Goal: Transaction & Acquisition: Purchase product/service

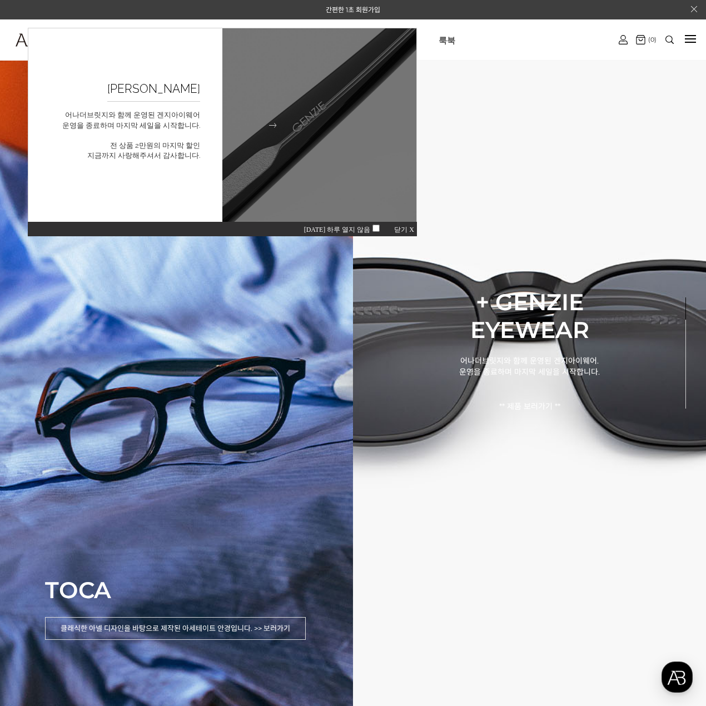
click at [187, 91] on h2 "GENZIE 굿바이세일" at bounding box center [153, 89] width 93 height 26
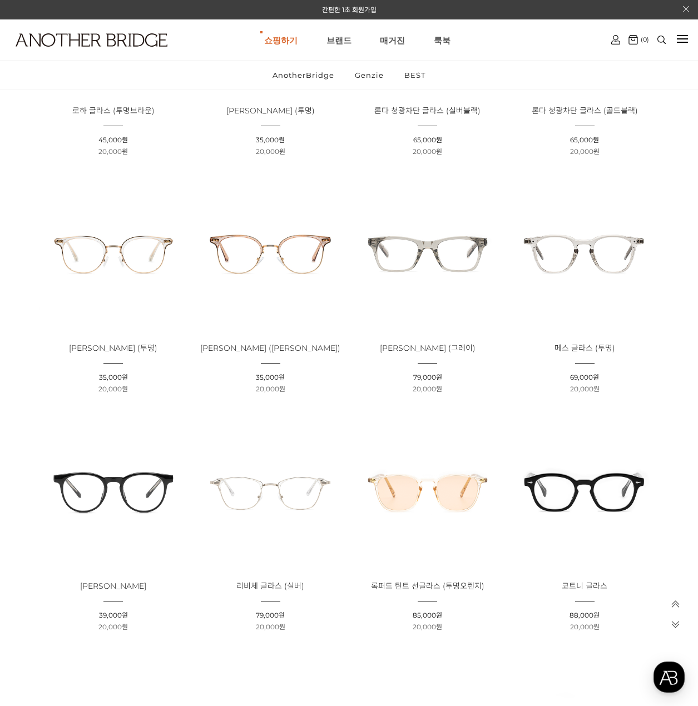
scroll to position [526, 0]
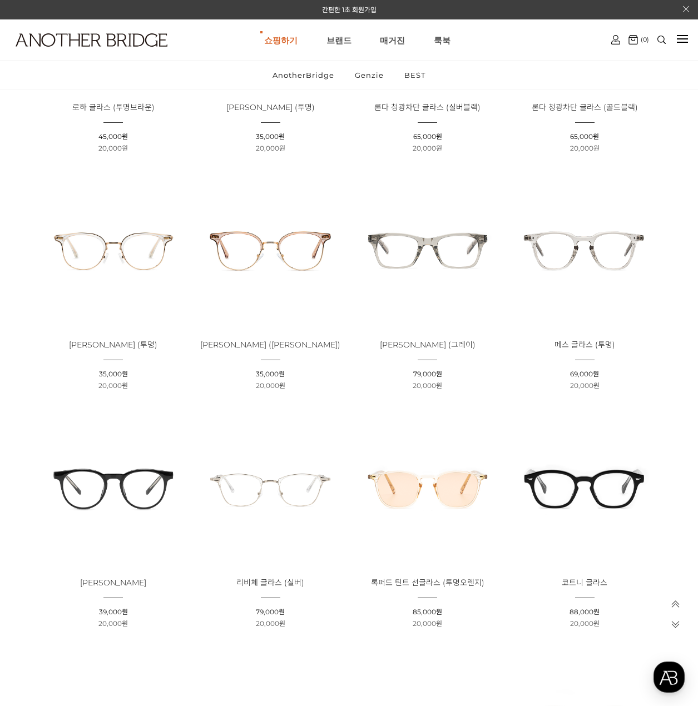
drag, startPoint x: 678, startPoint y: 197, endPoint x: 462, endPoint y: 555, distance: 418.2
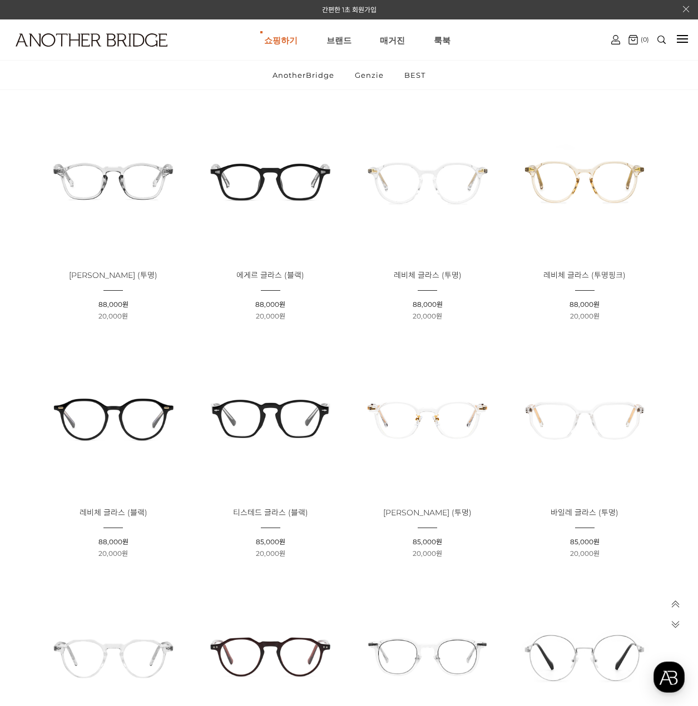
scroll to position [1445, 0]
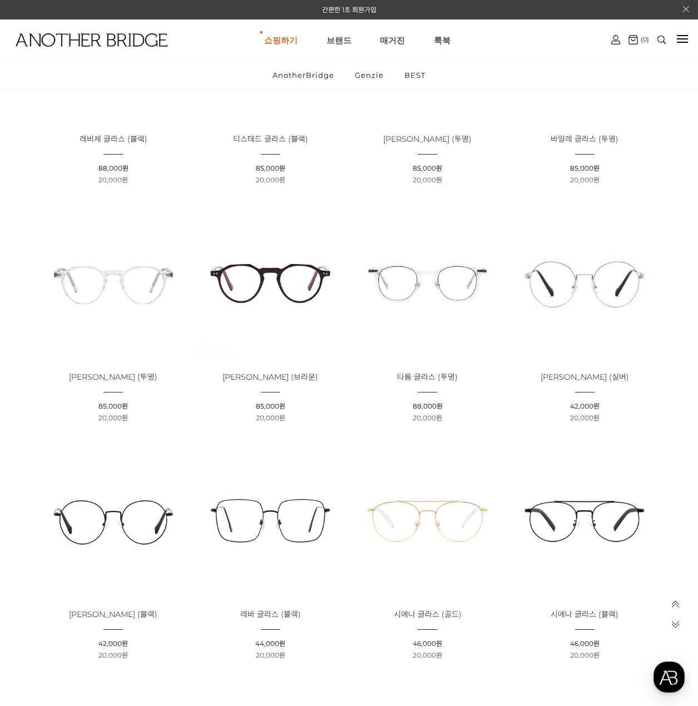
click at [238, 279] on img at bounding box center [270, 281] width 149 height 149
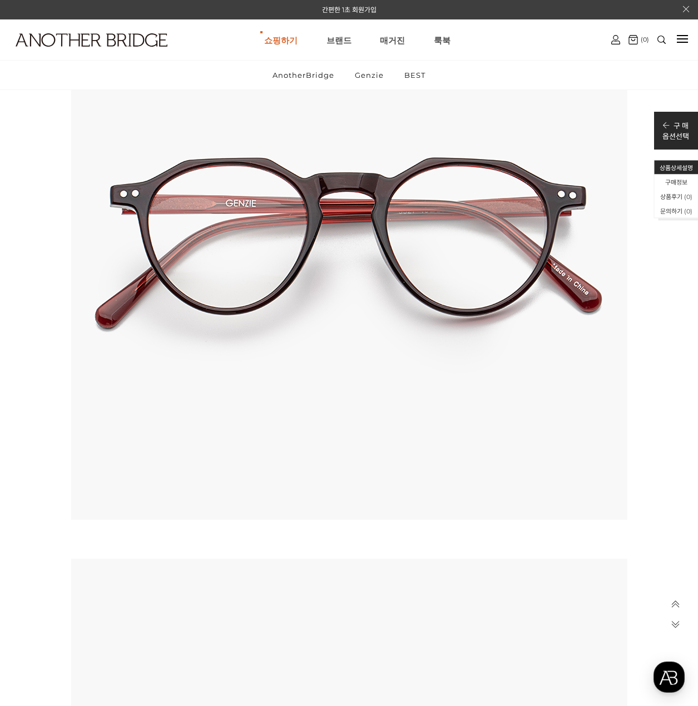
scroll to position [5006, 0]
